Goal: Information Seeking & Learning: Understand process/instructions

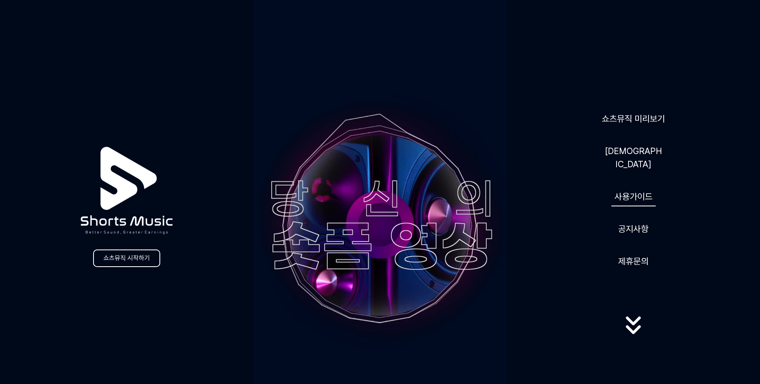
click at [623, 196] on link "사용가이드" at bounding box center [633, 197] width 44 height 20
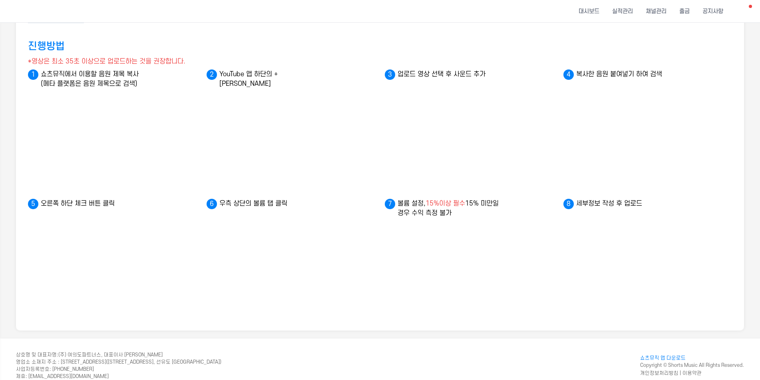
scroll to position [37, 0]
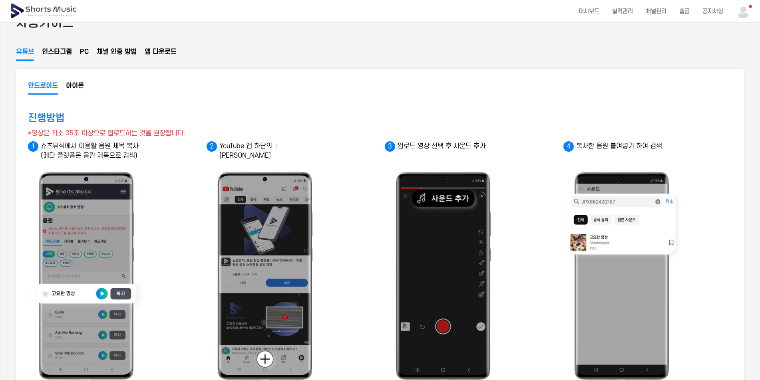
click at [88, 53] on button "PC" at bounding box center [84, 54] width 9 height 14
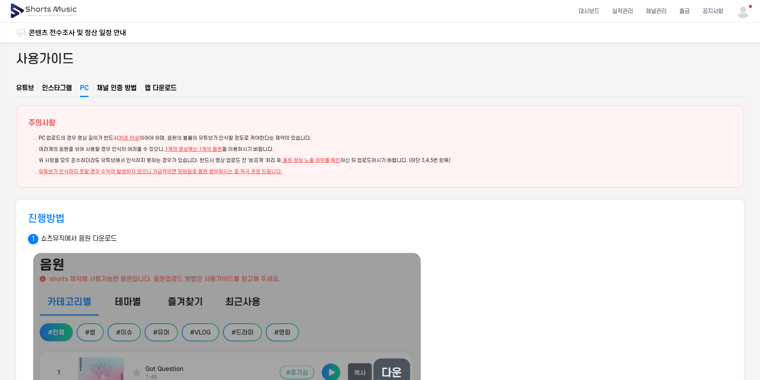
scroll to position [0, 0]
click at [329, 216] on div "진행방법" at bounding box center [380, 219] width 704 height 14
drag, startPoint x: 172, startPoint y: 139, endPoint x: 317, endPoint y: 139, distance: 145.8
click at [317, 139] on li "PC 업로드의 경우 영상 길이가 반드시 35초 이상 이어야 하며, 음원의 볼륨이 유튜브가 인식할 정도로 커야한다는 제약이 있습니다." at bounding box center [385, 138] width 692 height 7
drag, startPoint x: 317, startPoint y: 139, endPoint x: 290, endPoint y: 146, distance: 28.5
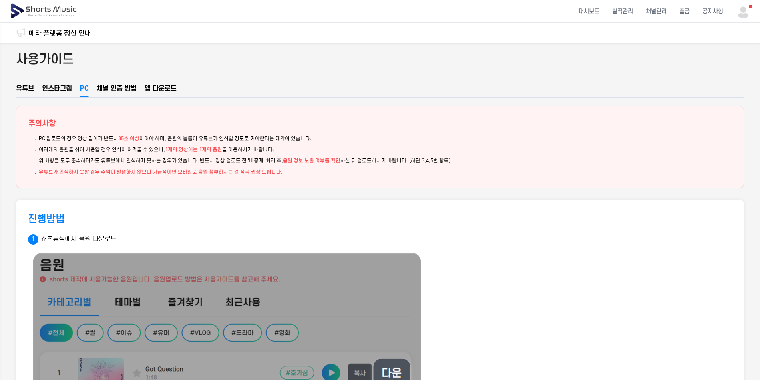
click at [290, 146] on li "여러개의 음원을 섞어 사용할 경우 인식이 어려울 수 있으니, 1개의 영상에는 1개의 음원 을 이용하시기 바랍니다." at bounding box center [385, 149] width 692 height 7
click at [47, 151] on li "여러개의 음원을 섞어 사용할 경우 인식이 어려울 수 있으니, 1개의 영상에는 1개의 음원 을 이용하시기 바랍니다." at bounding box center [385, 149] width 692 height 7
drag, startPoint x: 47, startPoint y: 151, endPoint x: 42, endPoint y: 150, distance: 4.4
click at [42, 150] on li "여러개의 음원을 섞어 사용할 경우 인식이 어려울 수 있으니, 1개의 영상에는 1개의 음원 을 이용하시기 바랍니다." at bounding box center [385, 149] width 692 height 7
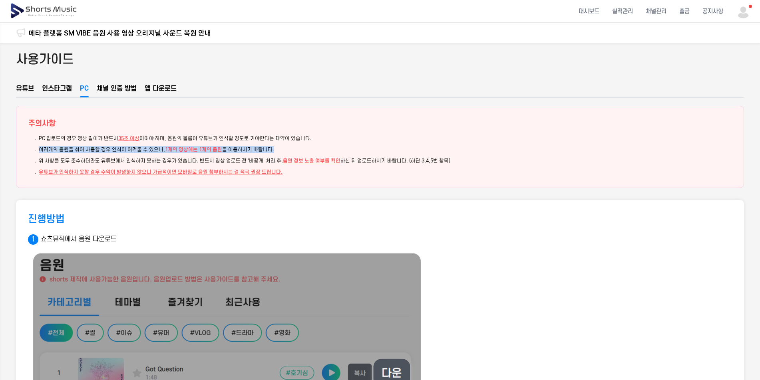
drag, startPoint x: 42, startPoint y: 150, endPoint x: 266, endPoint y: 152, distance: 224.4
click at [266, 152] on li "여러개의 음원을 섞어 사용할 경우 인식이 어려울 수 있으니, 1개의 영상에는 1개의 음원 을 이용하시기 바랍니다." at bounding box center [385, 149] width 692 height 7
drag, startPoint x: 266, startPoint y: 152, endPoint x: 248, endPoint y: 161, distance: 20.2
click at [248, 161] on li "위 사항을 모두 준수하더라도 유튜브에서 인식하지 못하는 경우가 있습니다. 반드시 영상 업로드 전 '비공개' 처리 후, 음원 정보 노출 여부를 …" at bounding box center [385, 160] width 692 height 7
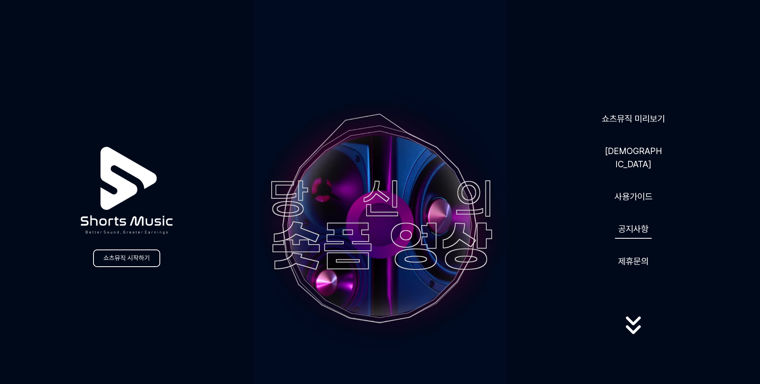
click at [639, 227] on link "공지사항" at bounding box center [633, 229] width 37 height 20
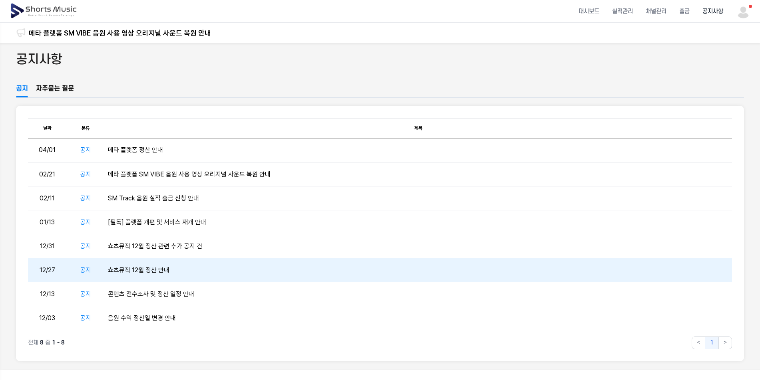
click at [176, 272] on td "쇼츠뮤직 12월 정산 안내" at bounding box center [418, 270] width 627 height 24
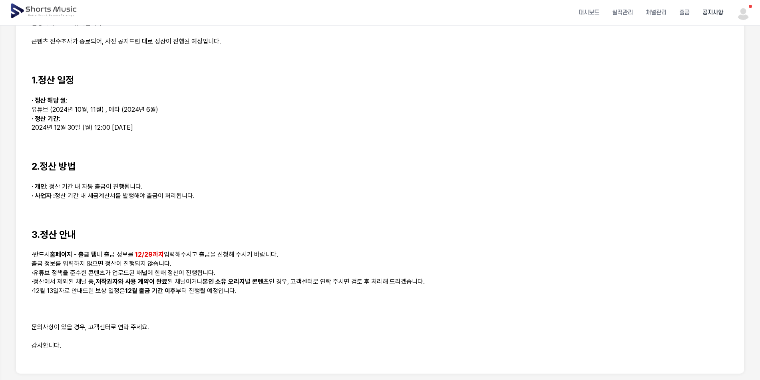
scroll to position [160, 0]
